Goal: Information Seeking & Learning: Learn about a topic

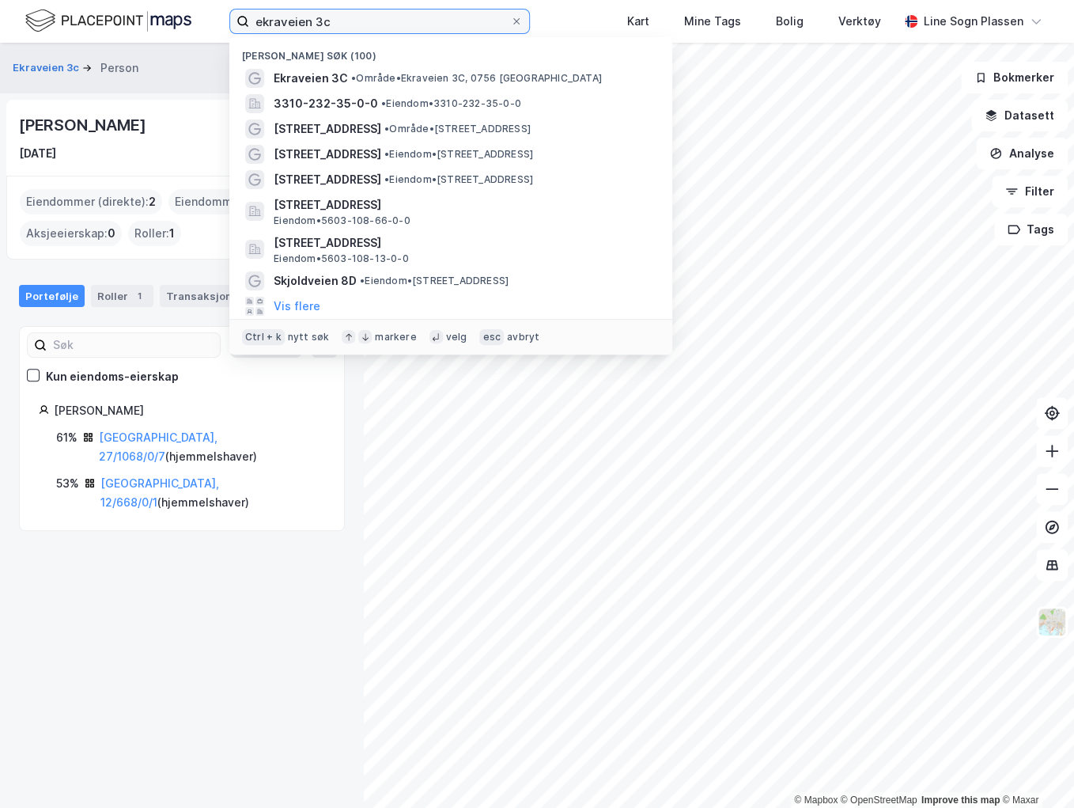
drag, startPoint x: 348, startPoint y: 27, endPoint x: 215, endPoint y: 22, distance: 133.0
click at [215, 22] on div "ekraveien 3c Nylige søk (100) Ekraveien 3C • Område • Ekraveien 3C, 0756 [GEOGR…" at bounding box center [537, 21] width 1074 height 43
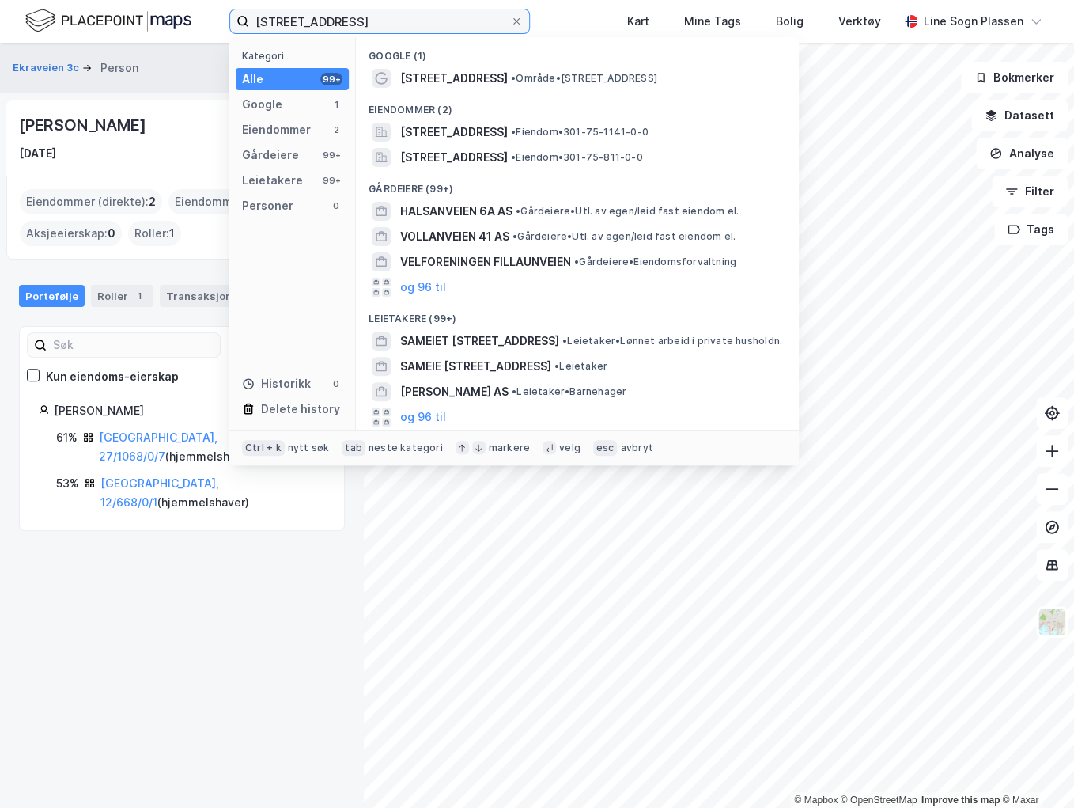
type input "[STREET_ADDRESS]"
click at [514, 67] on div "[STREET_ADDRESS] • Område • [STREET_ADDRESS]" at bounding box center [578, 78] width 418 height 25
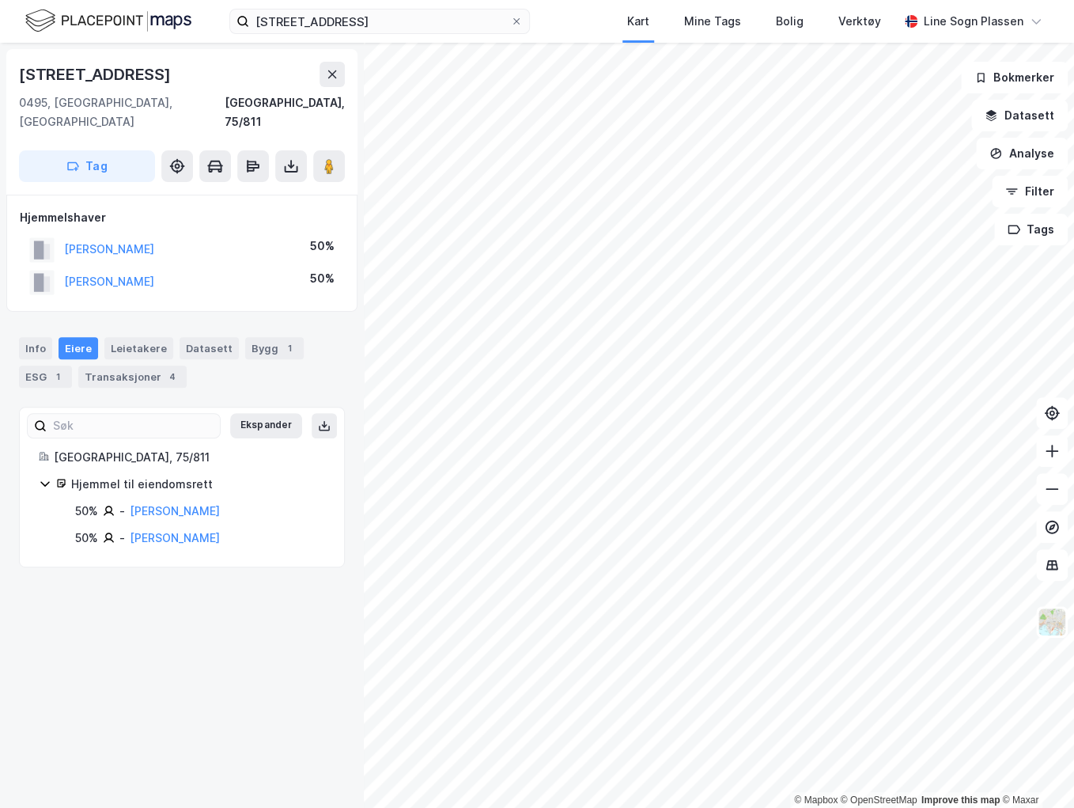
click at [147, 367] on div "Transaksjoner 4" at bounding box center [132, 376] width 108 height 22
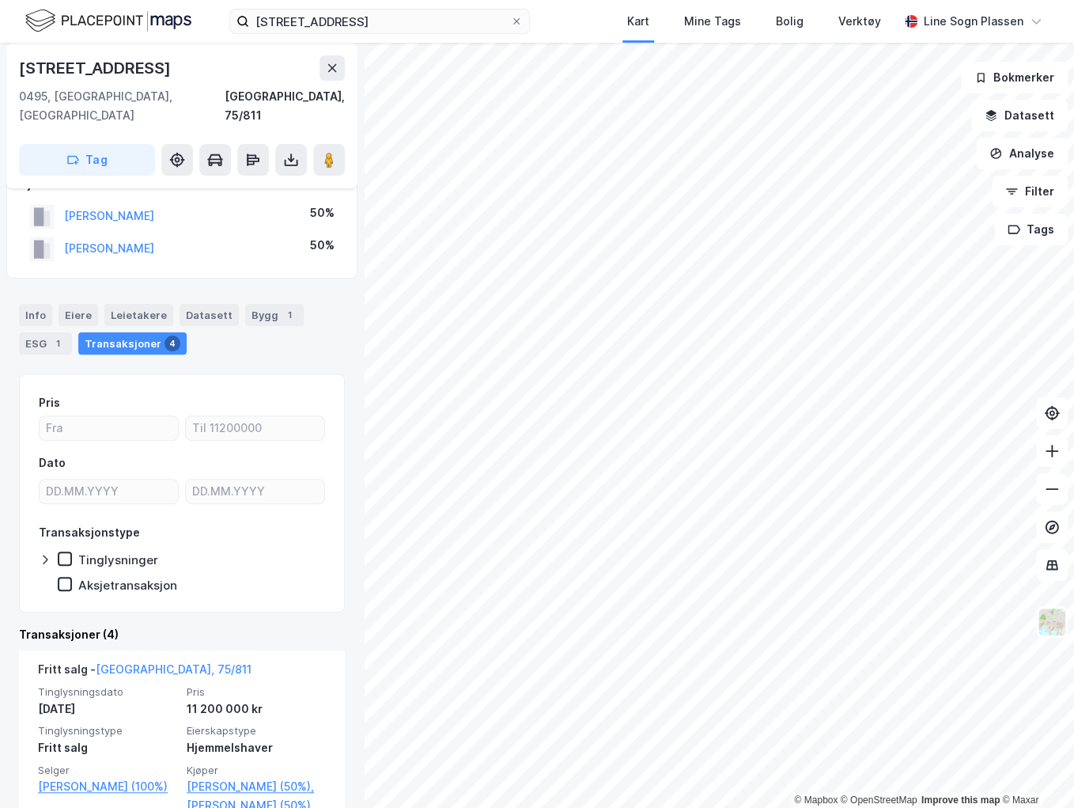
scroll to position [63, 0]
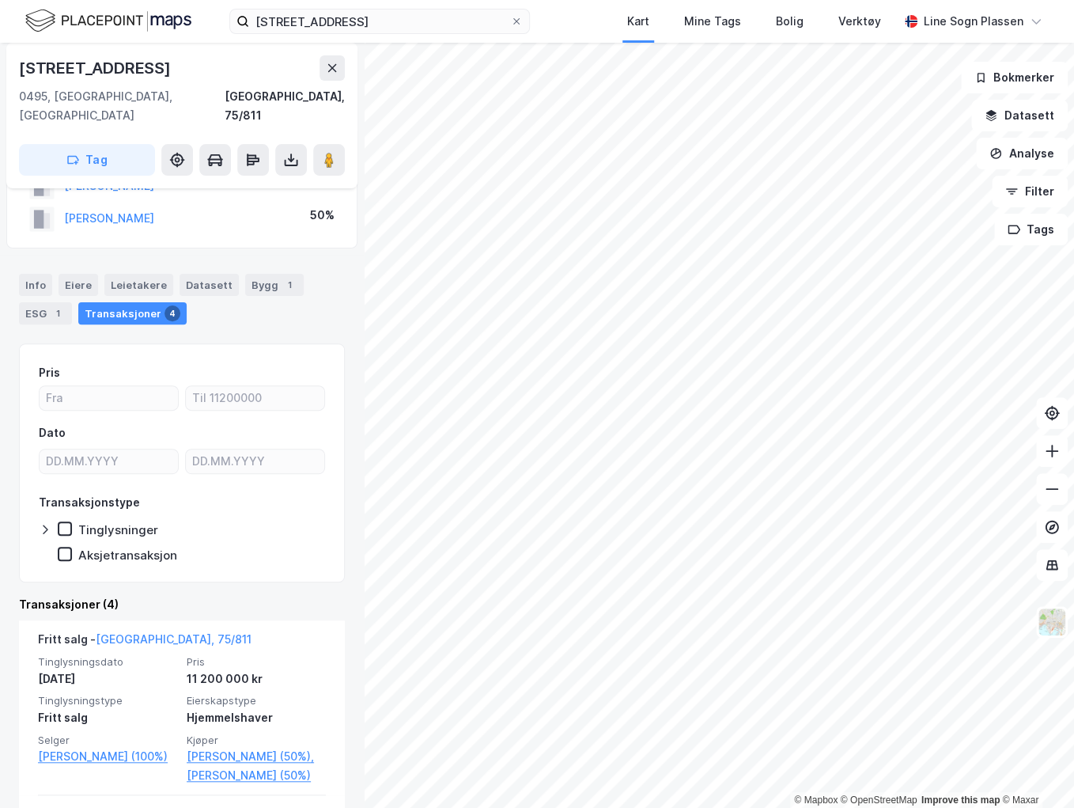
click at [256, 747] on link "[PERSON_NAME] (50%)," at bounding box center [256, 756] width 139 height 19
